Goal: Check status

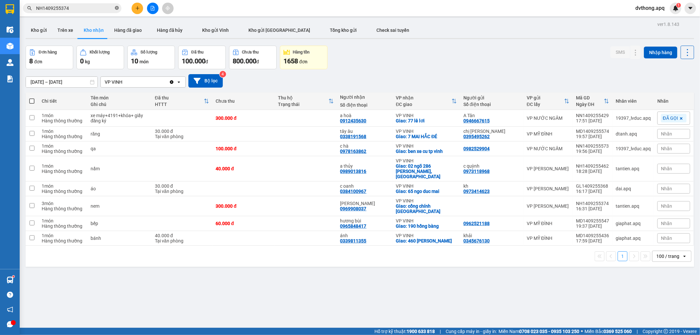
click at [117, 8] on icon "close-circle" at bounding box center [117, 8] width 4 height 4
click at [110, 8] on input "text" at bounding box center [74, 8] width 77 height 7
paste input "NH1409255197"
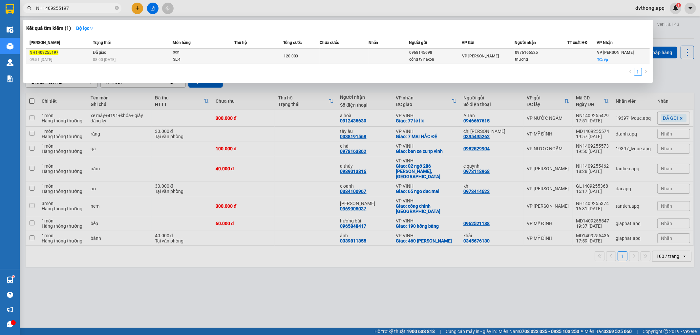
type input "NH1409255197"
click at [195, 54] on div "sơn" at bounding box center [197, 52] width 49 height 7
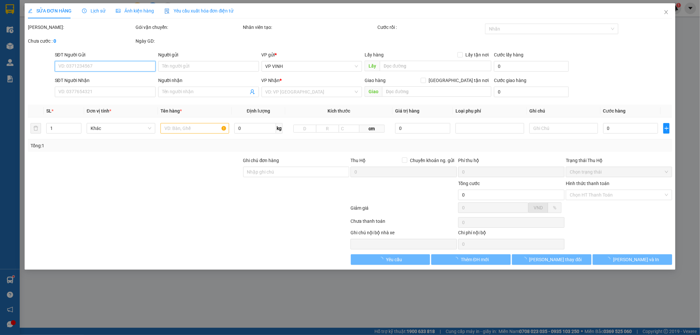
type input "0968145698"
type input "công ty nakon"
type input "0976166525"
type input "thương"
checkbox input "true"
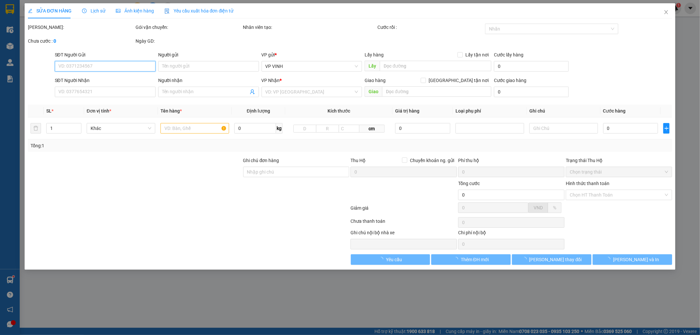
type input "vp"
type input "120.000"
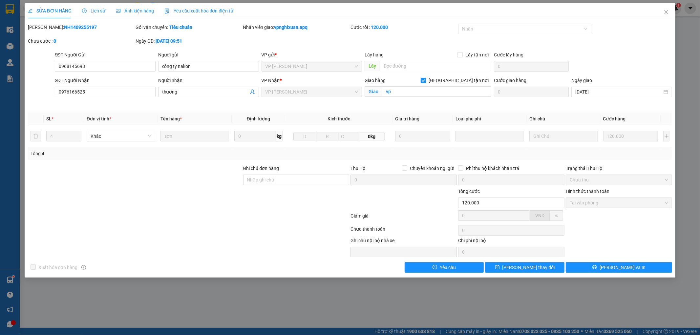
click at [99, 11] on span "Lịch sử" at bounding box center [93, 10] width 23 height 5
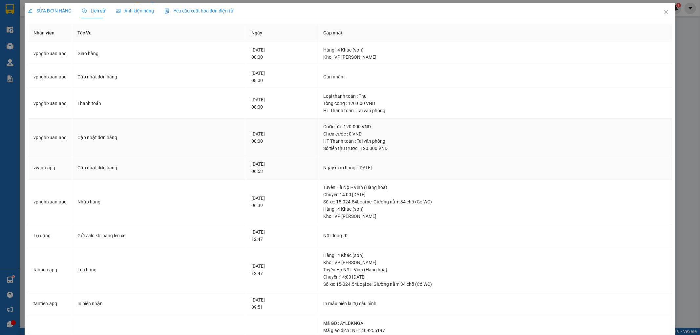
drag, startPoint x: 310, startPoint y: 165, endPoint x: 435, endPoint y: 150, distance: 125.5
click at [435, 150] on div "Số tiền thu trước : 120.000 VND" at bounding box center [494, 148] width 343 height 7
drag, startPoint x: 340, startPoint y: 187, endPoint x: 379, endPoint y: 212, distance: 46.3
click at [379, 212] on div "Tuyến : Hà Nội - Vinh (Hàng hóa) Chuyến: 14:00 ngày 14-09-2025 Số xe: 15-024.54…" at bounding box center [494, 202] width 343 height 36
copy div "uyến : Hà Nội - Vinh (Hàng hóa) Chuyến: 14:00 ngày 14-09-2025 Số xe: 15-024.54 …"
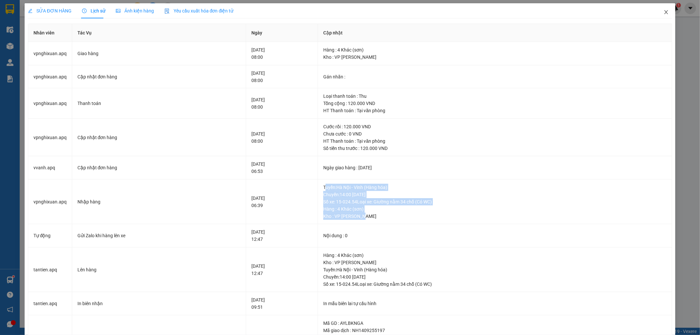
click at [664, 11] on icon "close" at bounding box center [666, 12] width 5 height 5
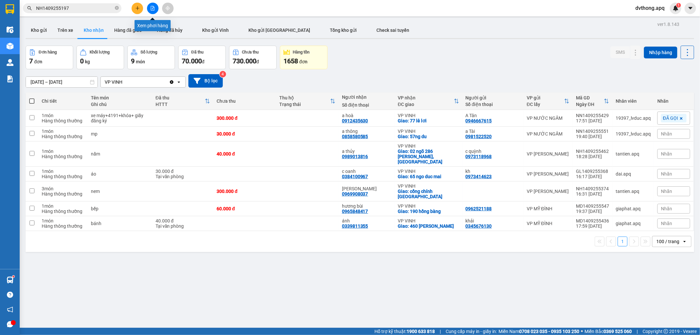
click at [150, 7] on button at bounding box center [152, 8] width 11 height 11
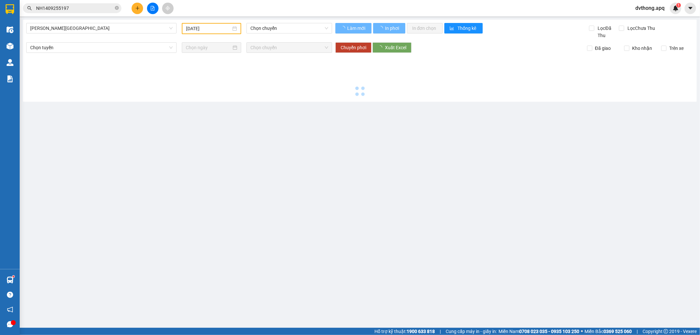
type input "15/09/2025"
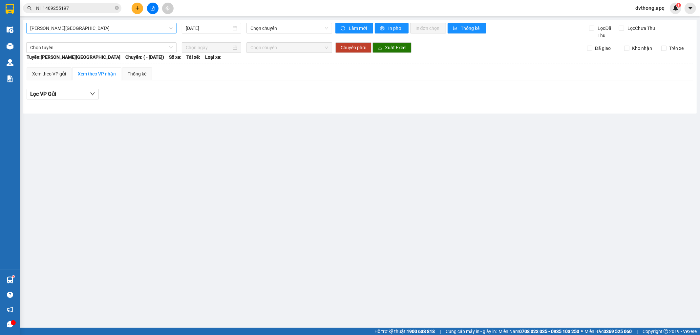
click at [114, 27] on span "Gia Lâm - Mỹ Đình" at bounding box center [101, 28] width 142 height 10
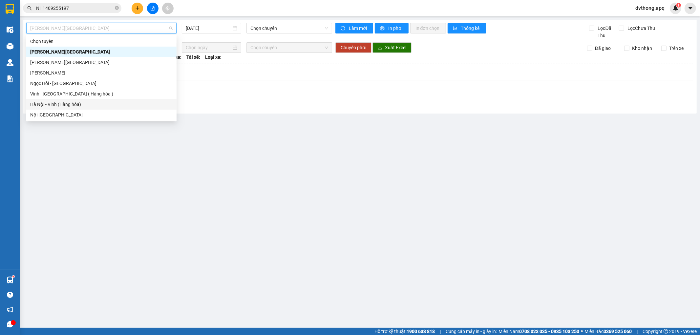
click at [83, 102] on div "Hà Nội - Vinh (Hàng hóa)" at bounding box center [101, 104] width 142 height 7
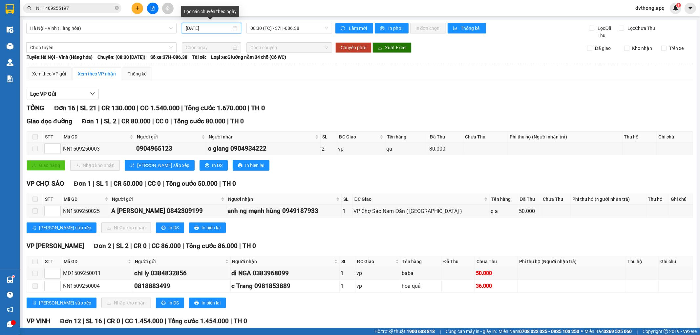
click at [202, 29] on input "15/09/2025" at bounding box center [209, 28] width 46 height 7
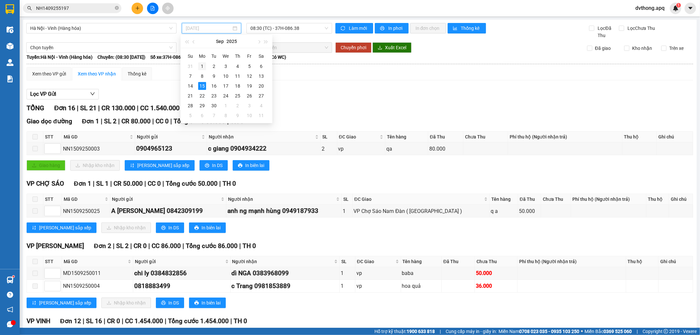
drag, startPoint x: 227, startPoint y: 66, endPoint x: 206, endPoint y: 64, distance: 21.4
click at [206, 64] on tr "31 1 2 3 4 5 6" at bounding box center [225, 66] width 83 height 10
click at [205, 64] on div "1" at bounding box center [202, 66] width 8 height 8
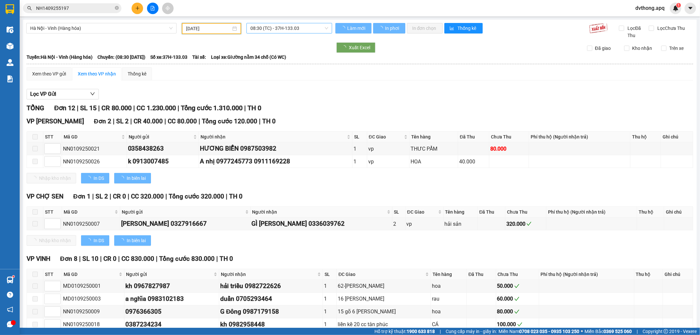
click at [270, 30] on span "08:30 (TC) - 37H-133.03" at bounding box center [288, 28] width 77 height 10
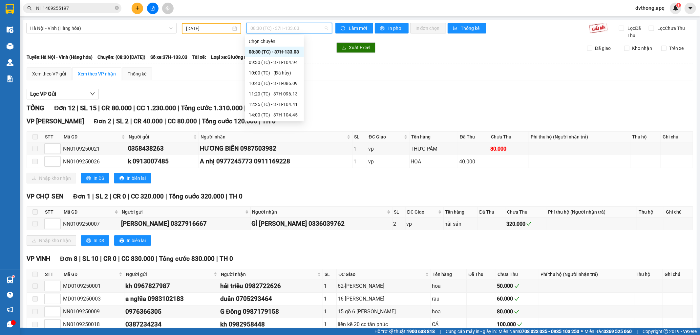
scroll to position [116, 0]
click at [277, 114] on div "23:15 (TC) - 37H-104.82" at bounding box center [274, 114] width 51 height 7
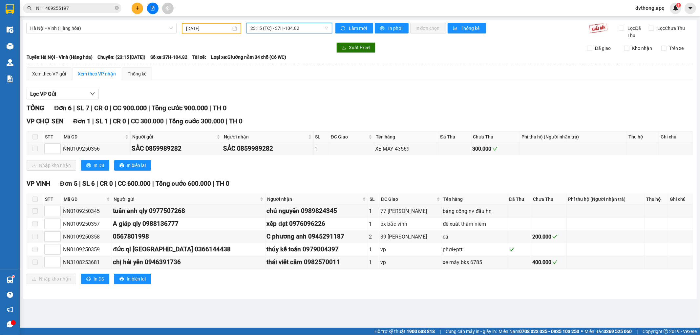
click at [210, 28] on input "01/09/2025" at bounding box center [208, 28] width 45 height 7
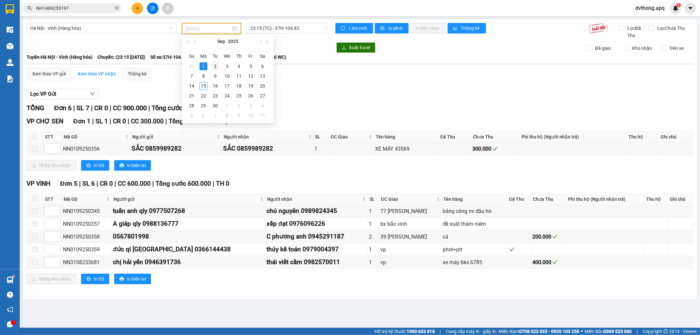
click at [214, 64] on div "2" at bounding box center [215, 66] width 8 height 8
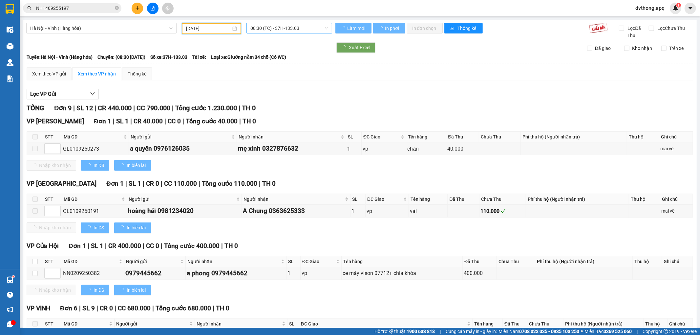
click at [276, 30] on span "08:30 (TC) - 37H-133.03" at bounding box center [288, 28] width 77 height 10
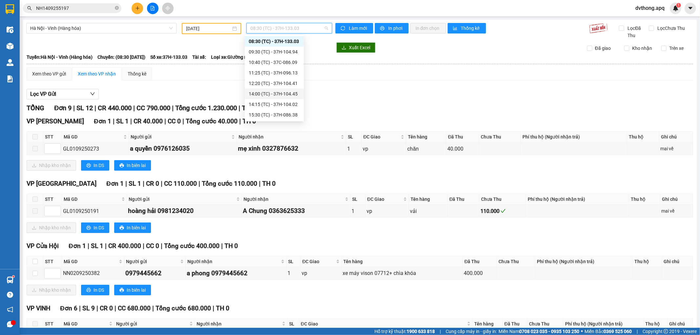
scroll to position [105, 0]
click at [280, 112] on div "23:15 (TC) - 37H-104.82" at bounding box center [274, 114] width 51 height 7
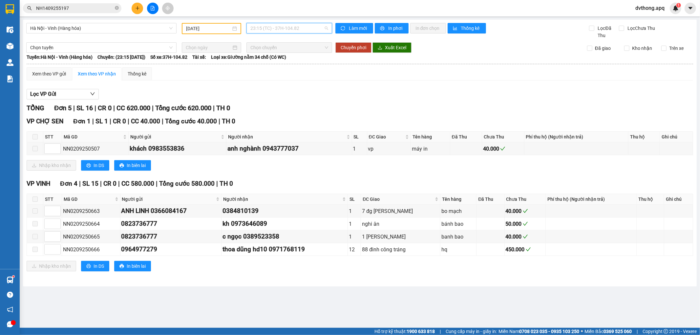
click at [250, 28] on div "23:15 (TC) - 37H-104.82" at bounding box center [288, 28] width 85 height 11
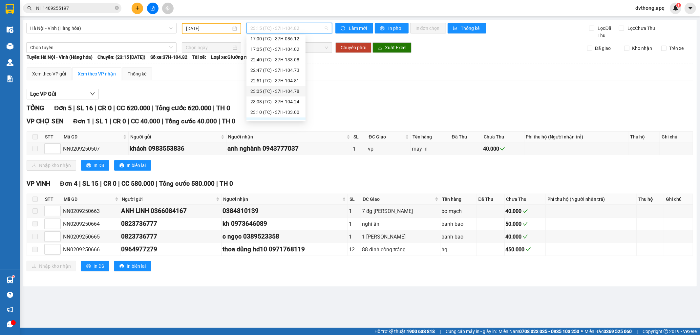
scroll to position [105, 0]
click at [214, 28] on input "02/09/2025" at bounding box center [208, 28] width 45 height 7
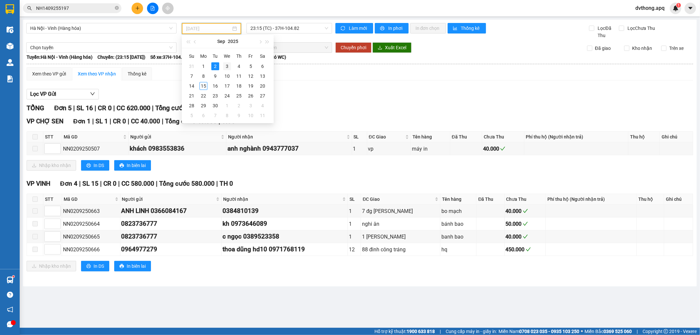
click at [229, 65] on div "3" at bounding box center [227, 66] width 8 height 8
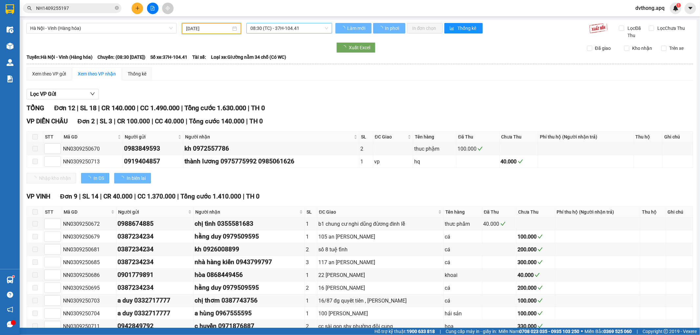
click at [283, 31] on span "08:30 (TC) - 37H-104.41" at bounding box center [288, 28] width 77 height 10
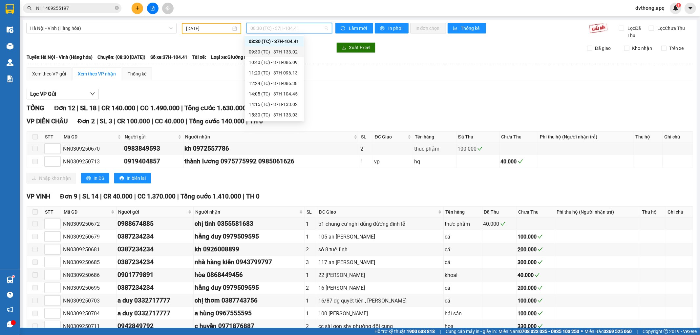
scroll to position [126, 0]
click at [273, 112] on div "23:59 (TC) - 29E-124.67" at bounding box center [274, 114] width 51 height 7
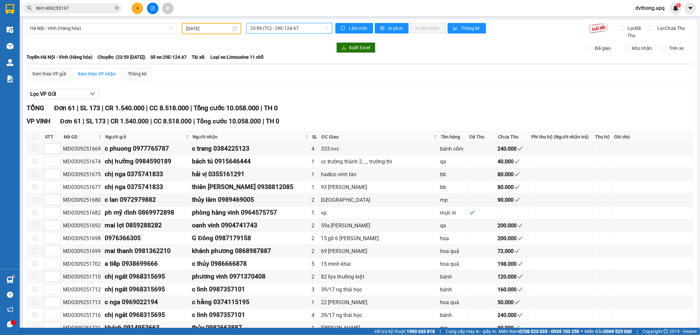
click at [204, 31] on input "03/09/2025" at bounding box center [208, 28] width 45 height 7
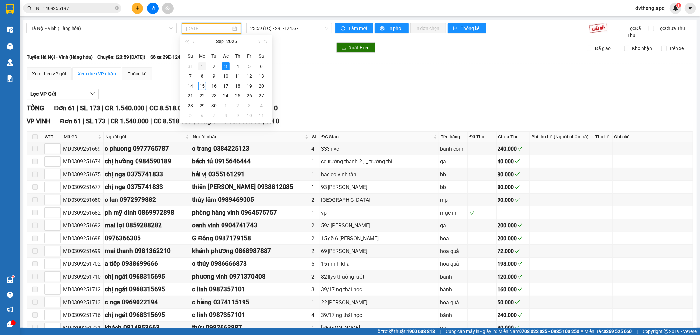
click at [204, 64] on div "1" at bounding box center [202, 66] width 8 height 8
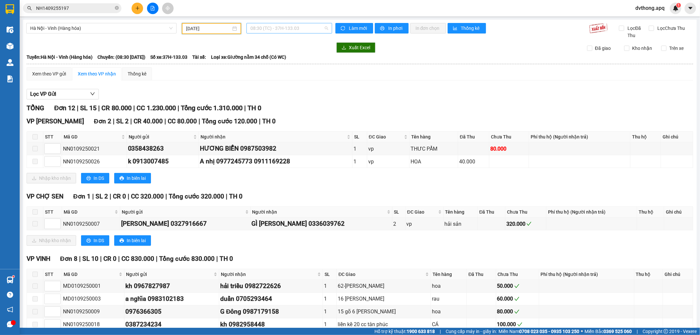
click at [274, 28] on span "08:30 (TC) - 37H-133.03" at bounding box center [288, 28] width 77 height 10
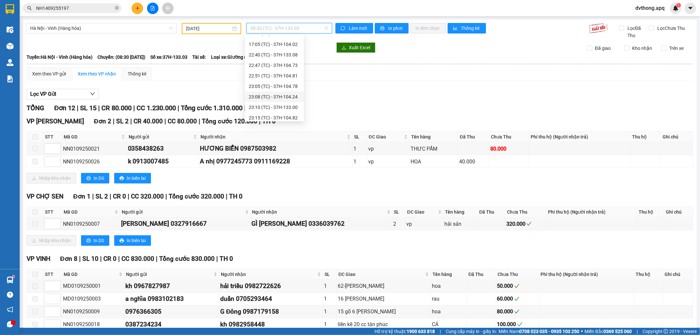
scroll to position [116, 0]
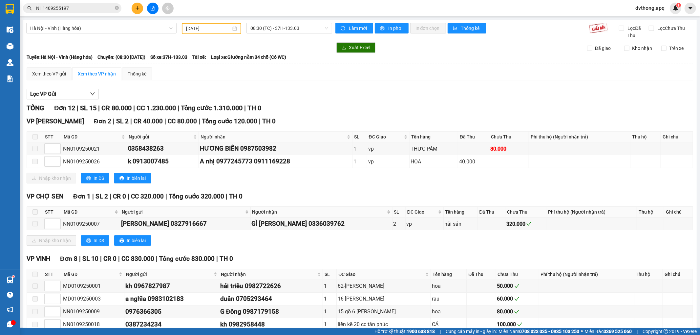
click at [316, 92] on div "Lọc VP Gửi" at bounding box center [360, 94] width 667 height 11
click at [201, 37] on div "Hà Nội - Vinh (Hàng hóa) 01/09/2025 08:30 (TC) - 37H-133.03" at bounding box center [179, 31] width 306 height 16
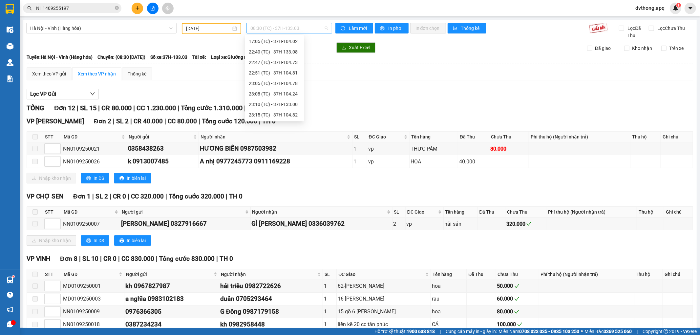
click at [259, 30] on span "08:30 (TC) - 37H-133.03" at bounding box center [288, 28] width 77 height 10
click at [221, 29] on input "01/09/2025" at bounding box center [208, 28] width 45 height 7
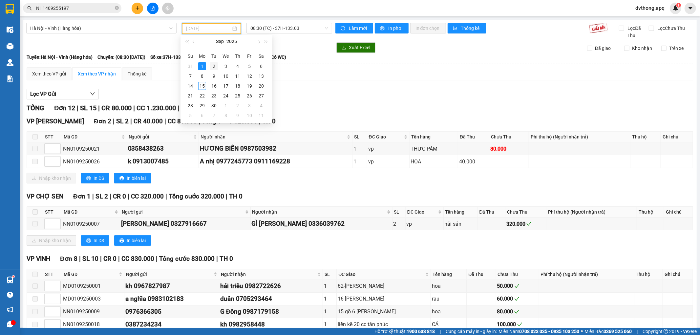
click at [217, 66] on div "2" at bounding box center [214, 66] width 8 height 8
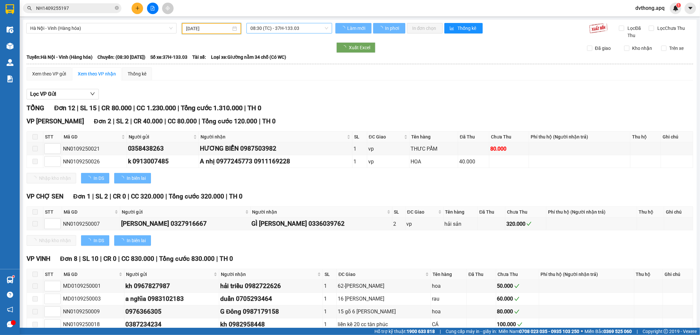
click at [296, 29] on span "08:30 (TC) - 37H-133.03" at bounding box center [288, 28] width 77 height 10
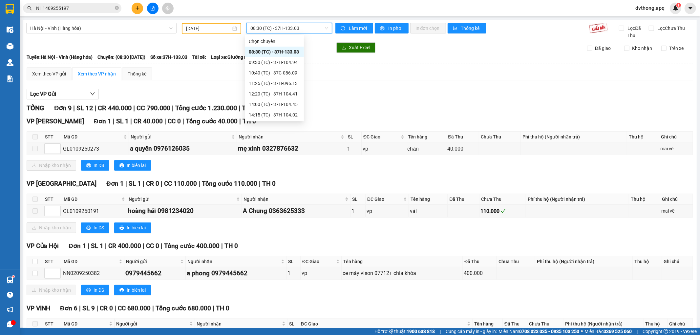
click at [316, 28] on span "08:30 (TC) - 37H-133.03" at bounding box center [288, 28] width 77 height 10
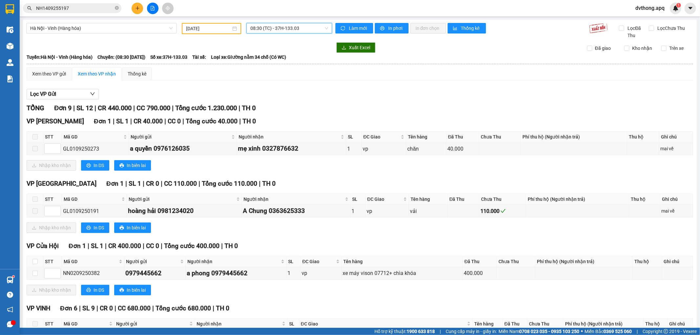
click at [208, 27] on input "02/09/2025" at bounding box center [208, 28] width 45 height 7
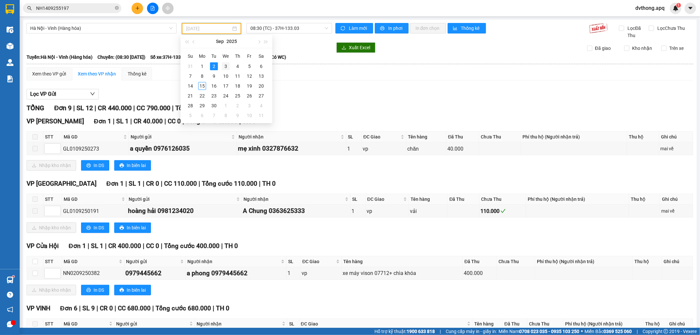
click at [227, 67] on div "3" at bounding box center [226, 66] width 8 height 8
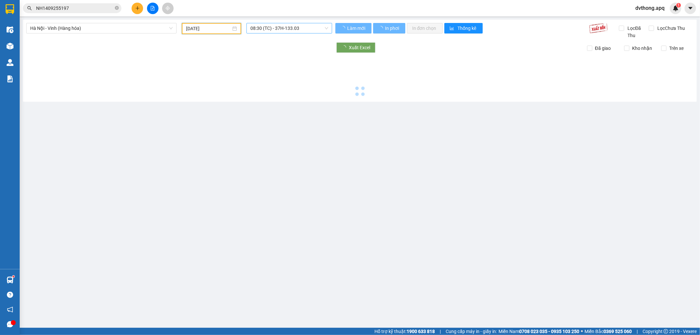
type input "03/09/2025"
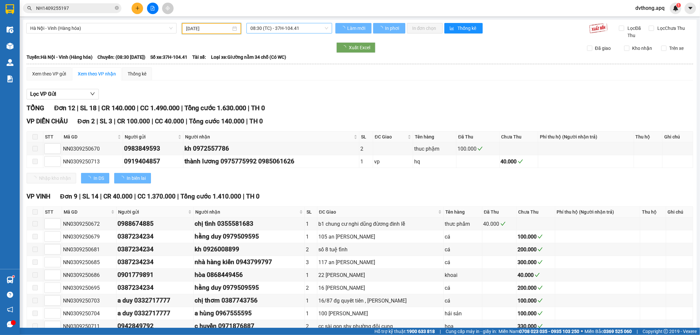
click at [291, 29] on span "08:30 (TC) - 37H-104.41" at bounding box center [288, 28] width 77 height 10
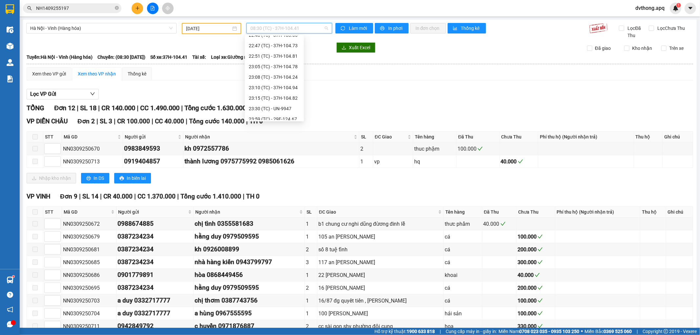
scroll to position [126, 0]
click at [284, 117] on div "23:59 (TC) - 29E-124.67" at bounding box center [274, 114] width 51 height 7
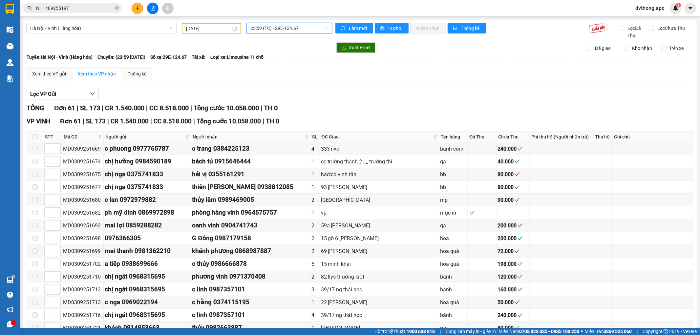
click at [292, 28] on span "23:59 (TC) - 29E-124.67" at bounding box center [288, 28] width 77 height 10
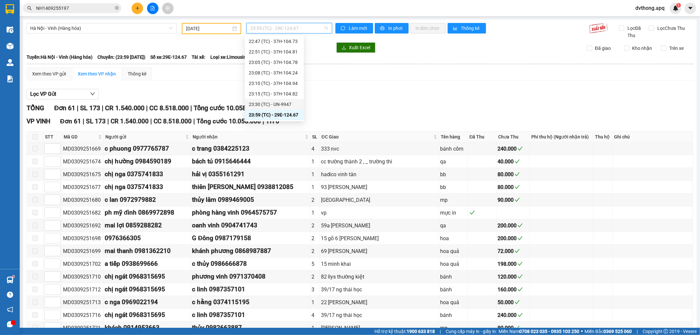
click at [284, 102] on div "23:30 (TC) - UN-9947" at bounding box center [274, 104] width 51 height 7
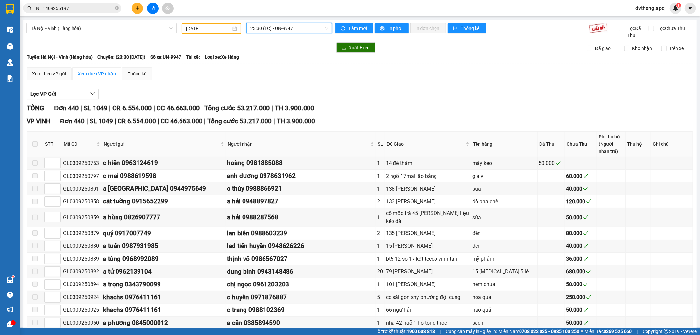
click at [295, 27] on span "23:30 (TC) - UN-9947" at bounding box center [288, 28] width 77 height 10
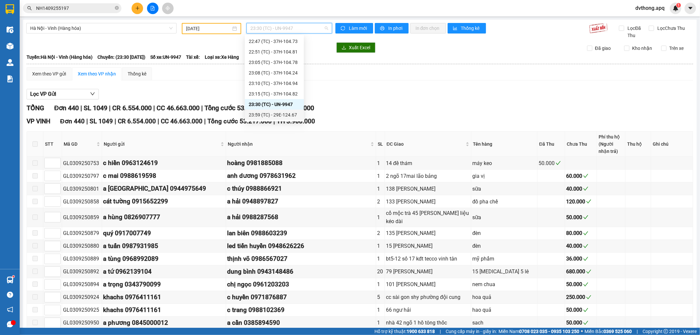
click at [298, 117] on div "23:59 (TC) - 29E-124.67" at bounding box center [274, 115] width 59 height 11
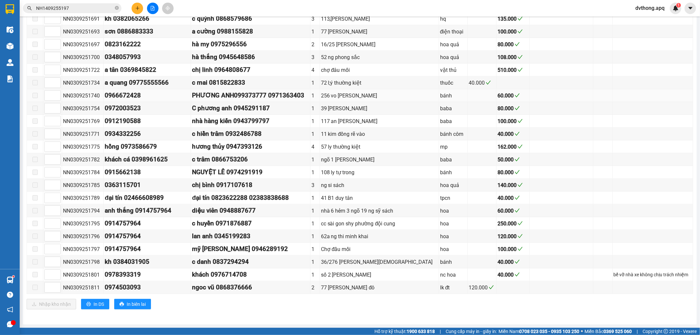
scroll to position [599, 0]
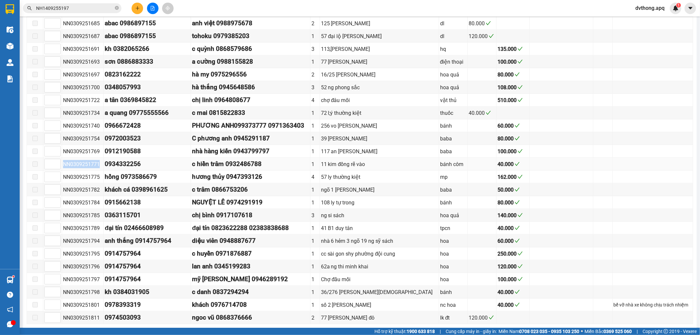
drag, startPoint x: 99, startPoint y: 170, endPoint x: 62, endPoint y: 169, distance: 36.5
click at [62, 169] on td "NN0309251771" at bounding box center [83, 164] width 42 height 13
copy div "NN0309251771"
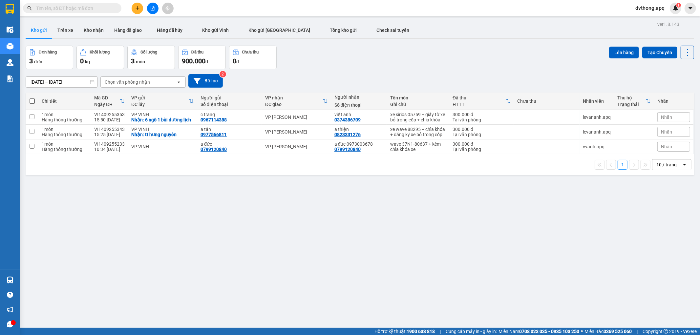
click at [99, 5] on input "text" at bounding box center [74, 8] width 77 height 7
paste input "NN0309251771"
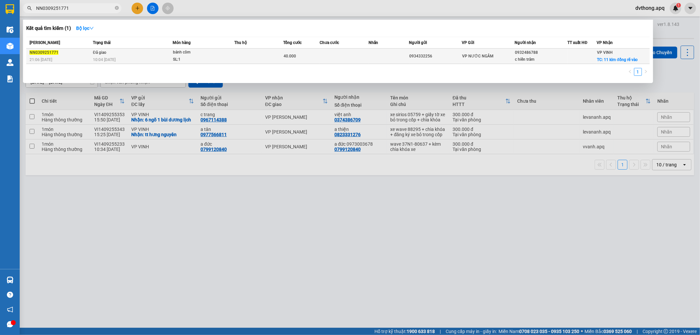
type input "NN0309251771"
click at [172, 53] on td "Đã giao 10:04 [DATE]" at bounding box center [131, 56] width 81 height 15
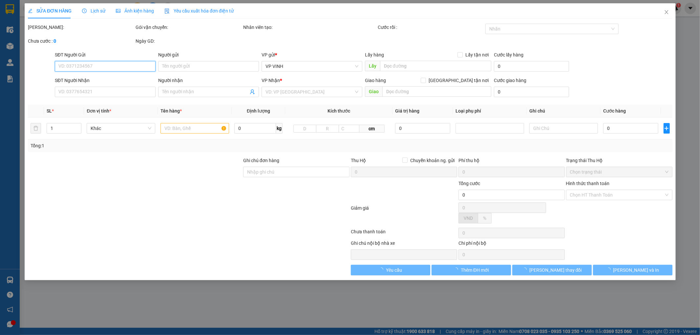
type input "0934332256"
type input "0932486788"
type input "c hiền trâm"
checkbox input "true"
type input "11 kim đồng rẽ vào"
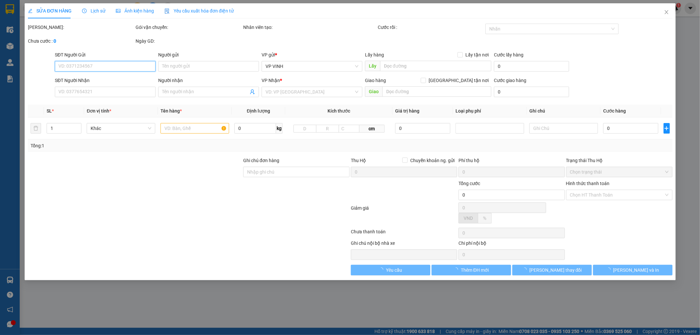
type input "40.000"
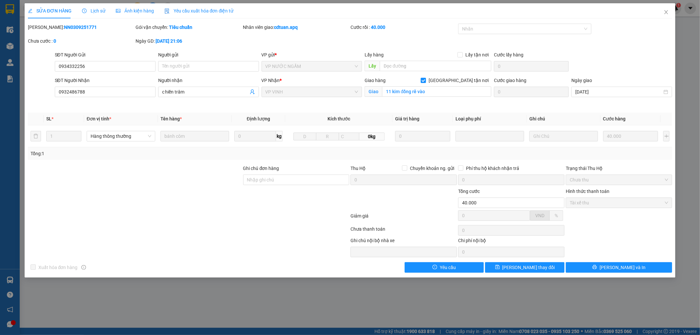
click at [95, 11] on span "Lịch sử" at bounding box center [93, 10] width 23 height 5
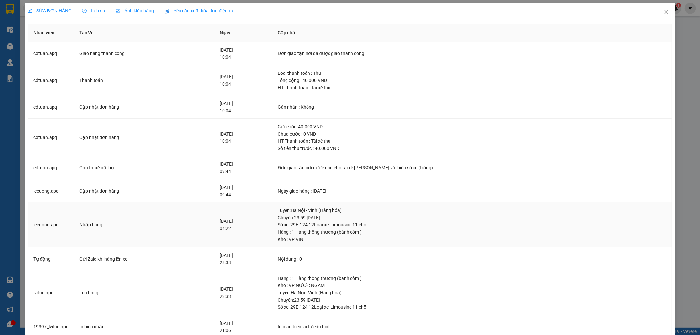
scroll to position [109, 0]
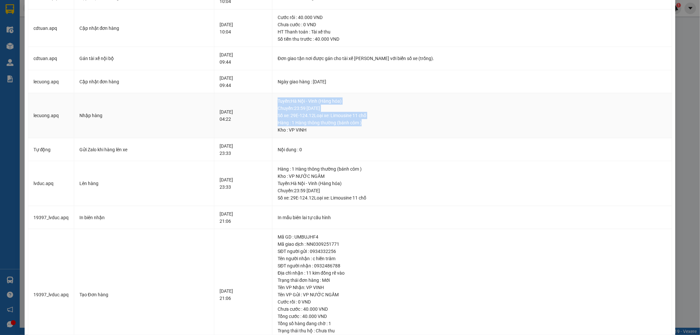
drag, startPoint x: 296, startPoint y: 101, endPoint x: 376, endPoint y: 123, distance: 82.5
click at [382, 123] on div "Tuyến : Hà Nội - Vinh (Hàng hóa) Chuyến: 23:59 ngày 03-09-2025 Số xe: 29E-124.1…" at bounding box center [472, 115] width 389 height 36
copy div "Tuyến : Hà Nội - Vinh (Hàng hóa) Chuyến: 23:59 ngày 03-09-2025 Số xe: 29E-124.1…"
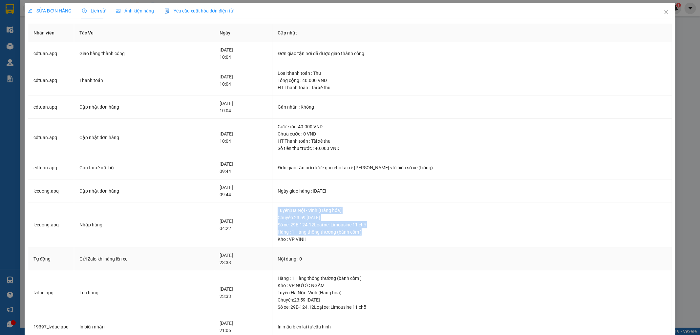
scroll to position [148, 0]
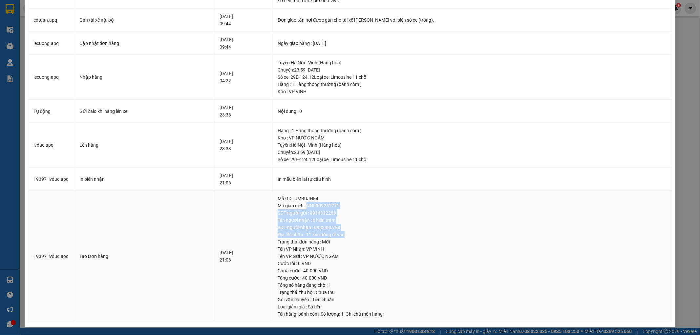
drag, startPoint x: 326, startPoint y: 206, endPoint x: 373, endPoint y: 235, distance: 55.5
click at [373, 235] on td "Mã GD : UMBUJHF4 Mã giao dịch : NN0309251771 SĐT người gửi : 0934332256 Tên ngư…" at bounding box center [472, 257] width 400 height 132
copy td "NN0309251771 SĐT người gửi : 0934332256 Tên người nhận : c hiền trâm SĐT người …"
